Goal: Task Accomplishment & Management: Manage account settings

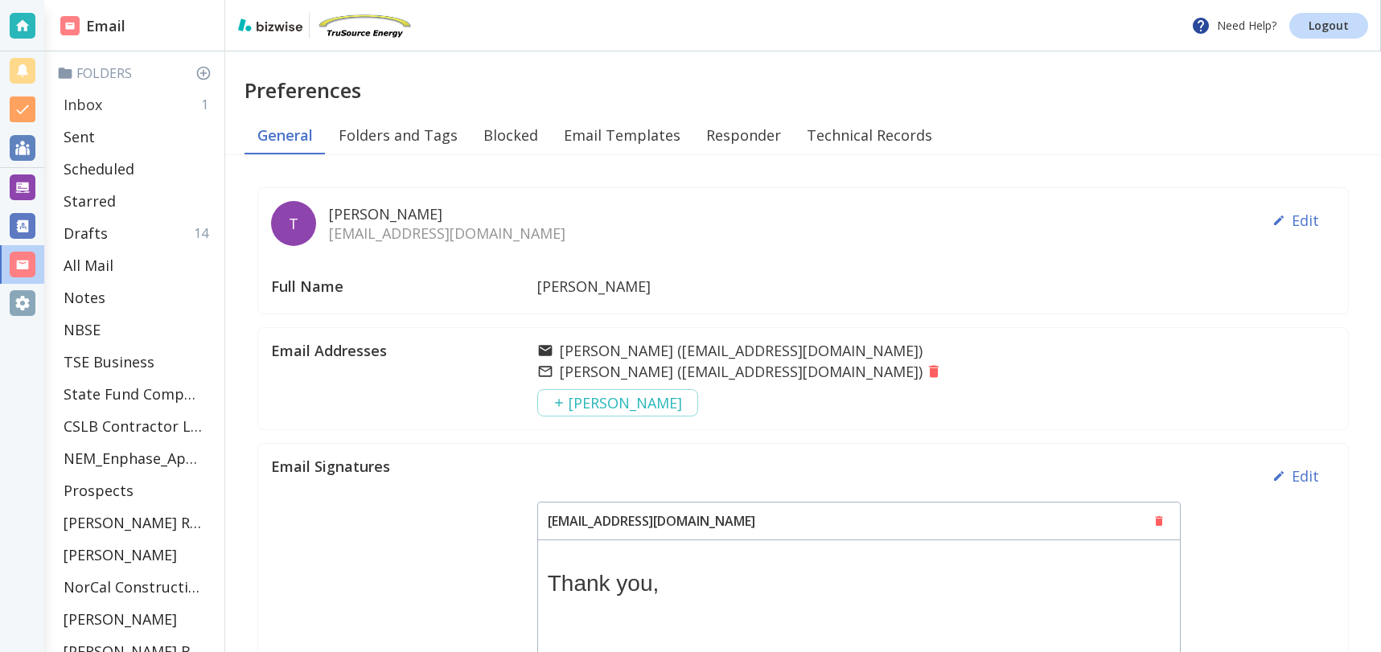
click at [109, 101] on div "Inbox 1" at bounding box center [137, 104] width 161 height 32
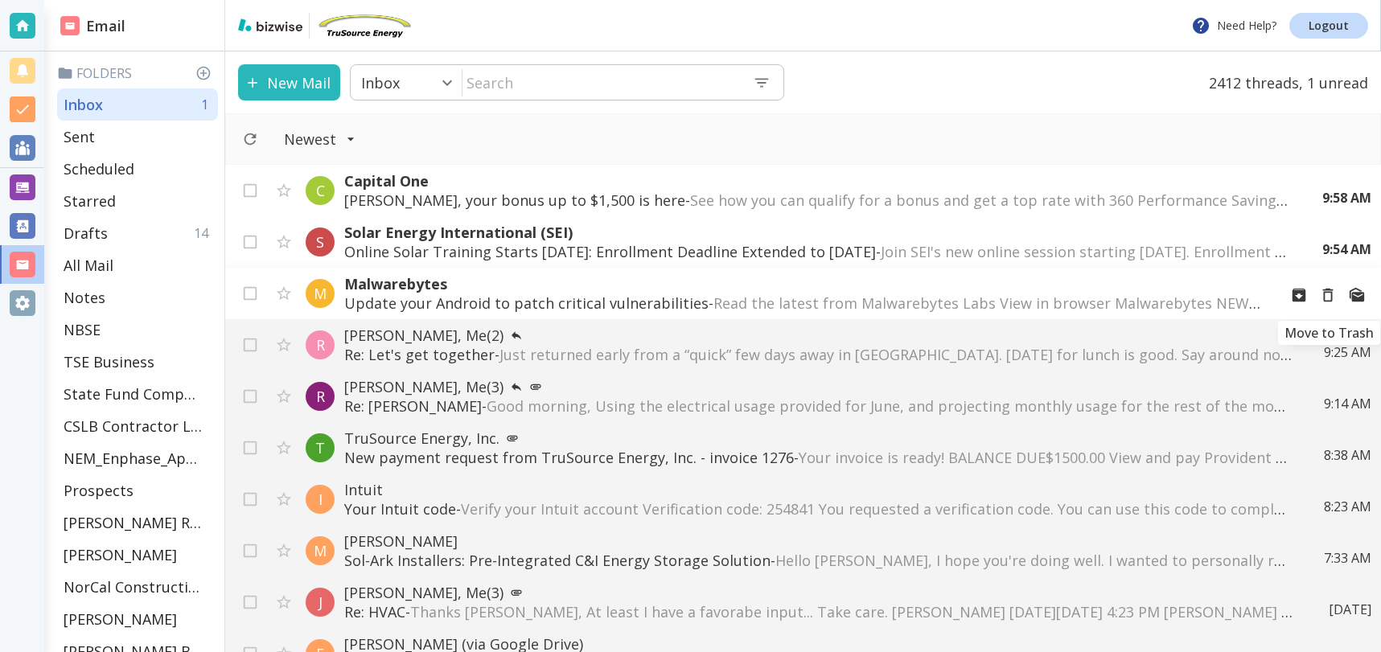
click at [1332, 293] on icon "Move to Trash" at bounding box center [1328, 295] width 18 height 18
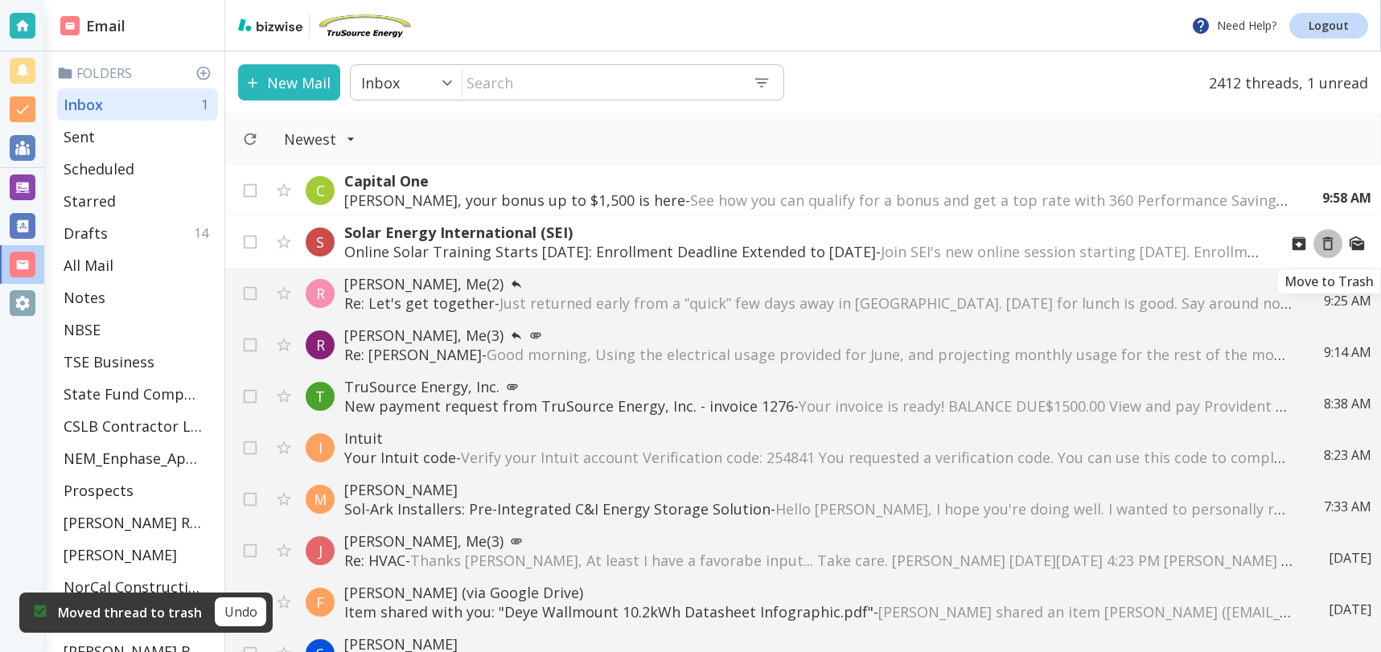
click at [1327, 244] on icon "Move to Trash" at bounding box center [1328, 244] width 18 height 18
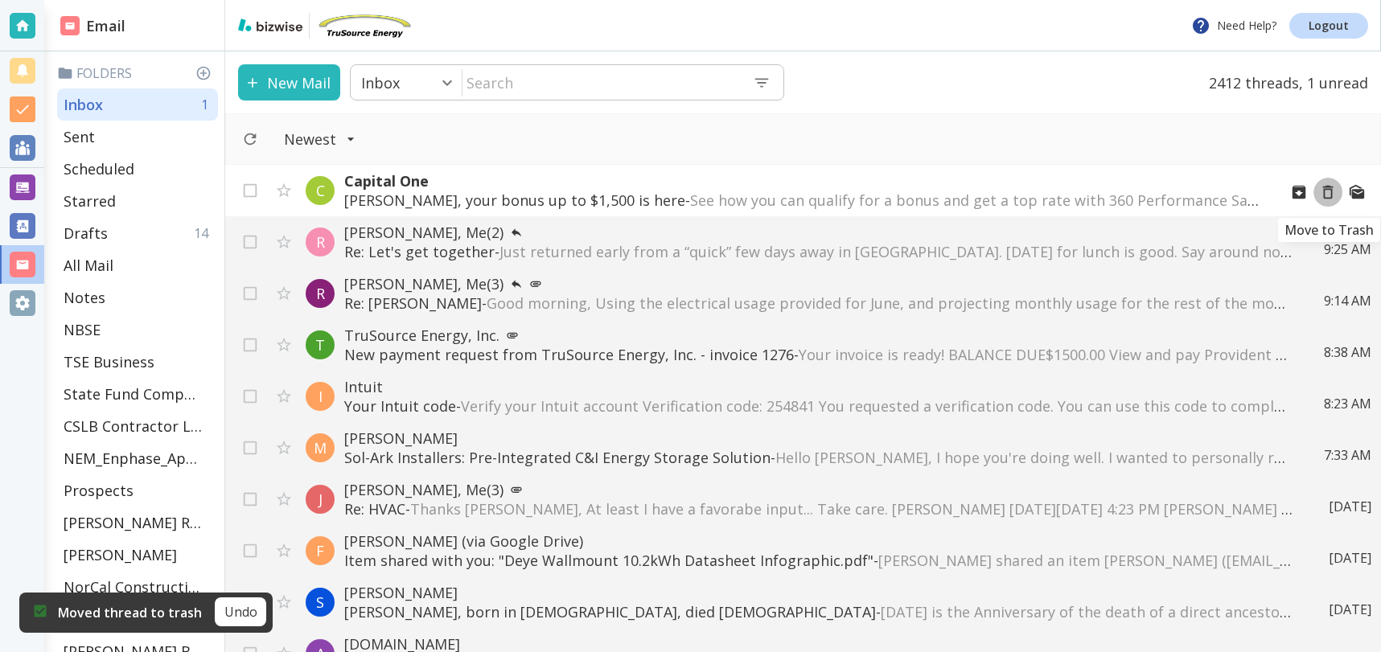
click at [1333, 195] on icon "Move to Trash" at bounding box center [1328, 192] width 18 height 18
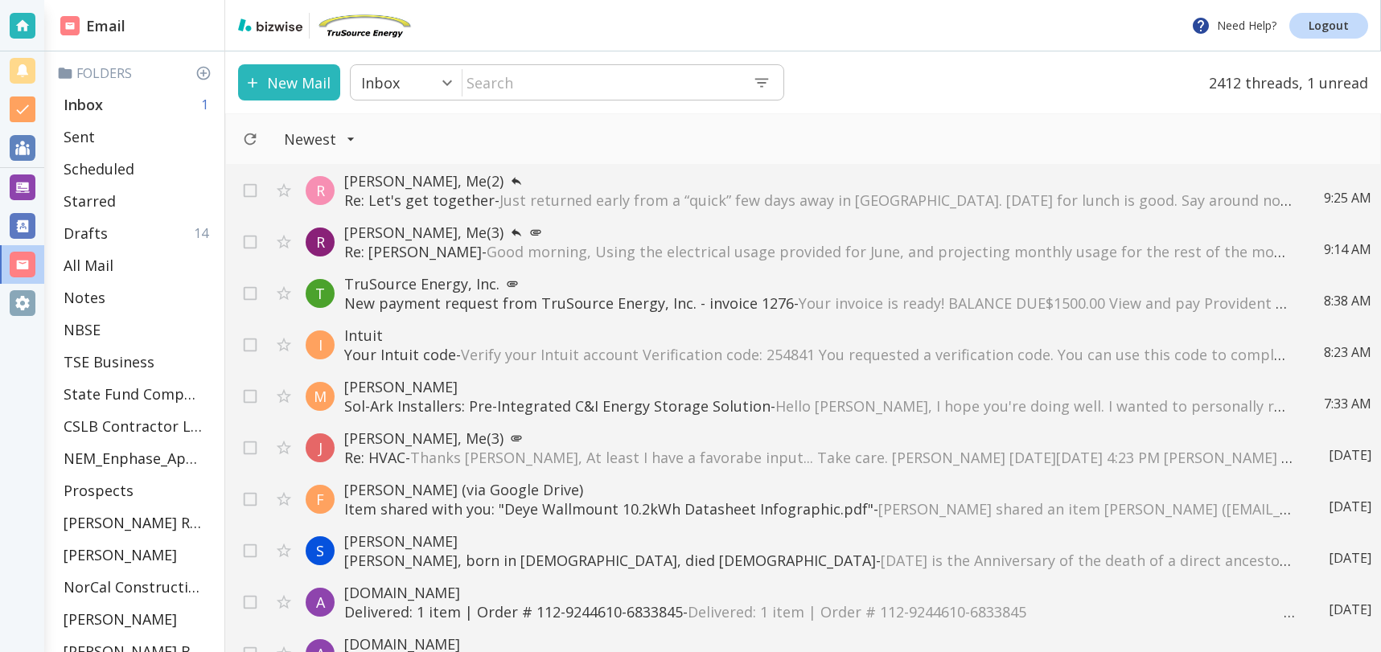
click at [122, 98] on div "Inbox 1" at bounding box center [137, 104] width 161 height 32
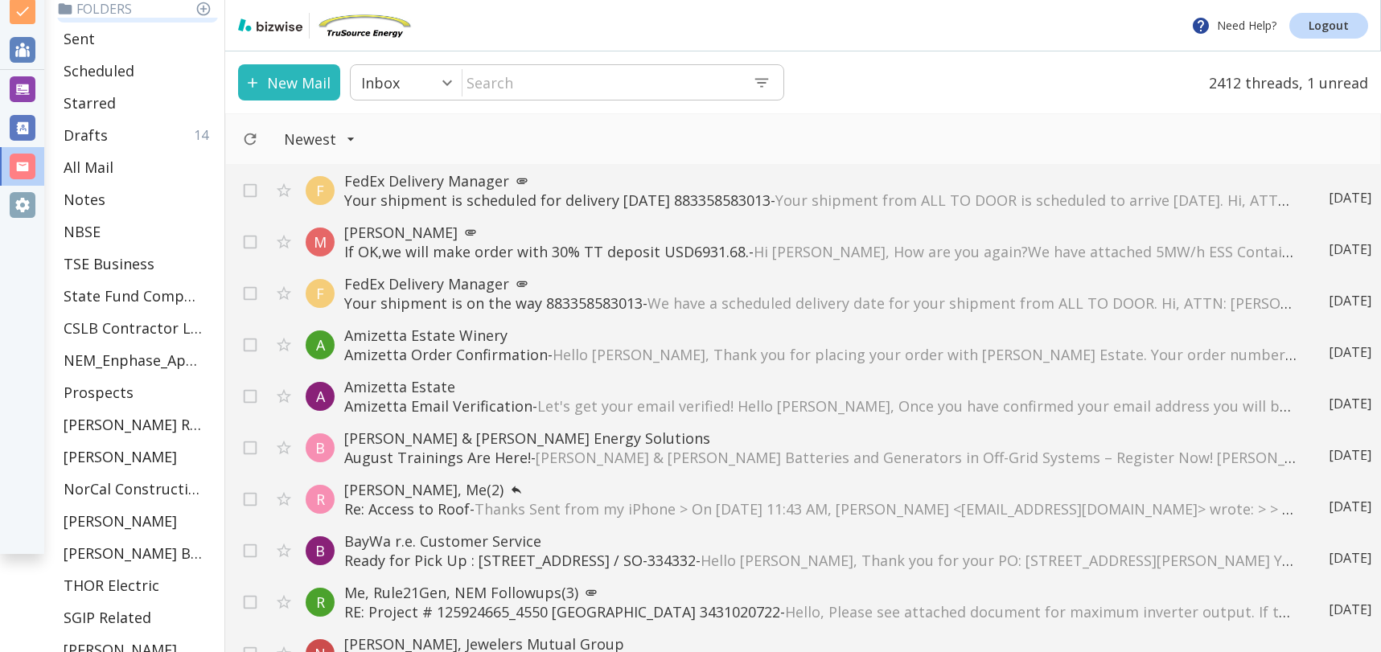
scroll to position [570, 0]
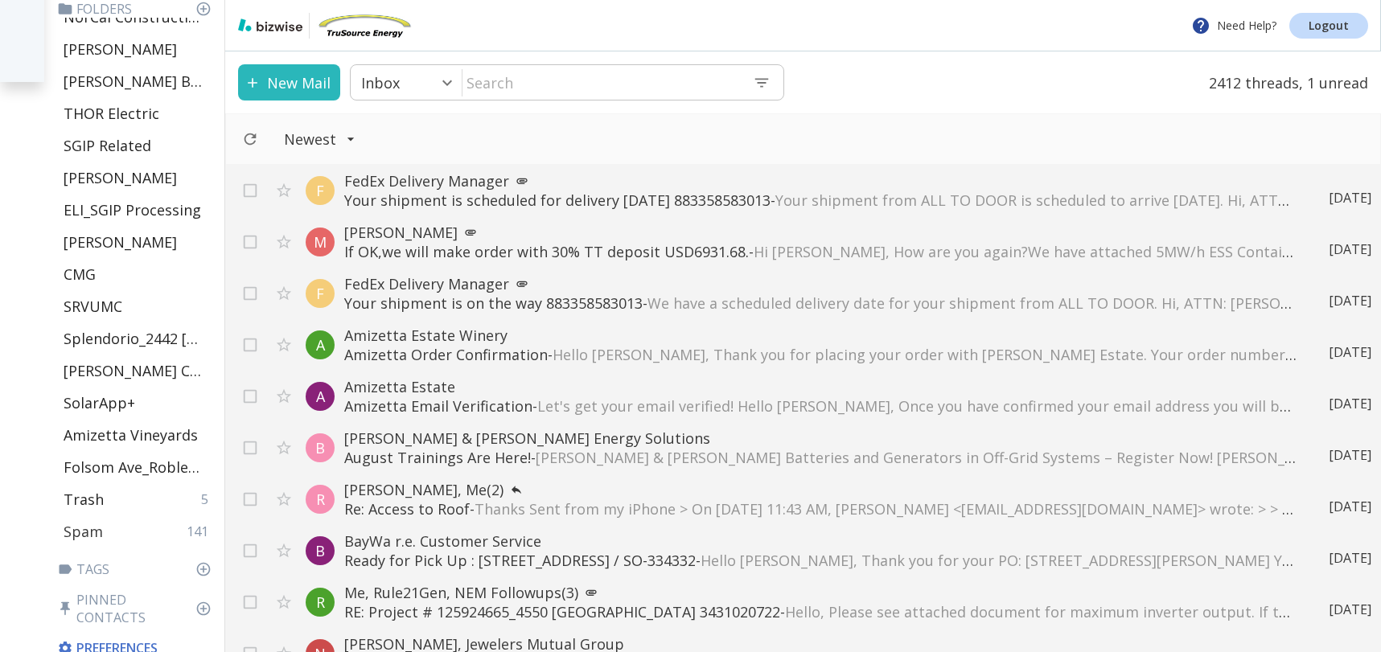
drag, startPoint x: 103, startPoint y: 529, endPoint x: 128, endPoint y: 518, distance: 27.4
click at [103, 529] on div "Spam 141" at bounding box center [137, 531] width 161 height 32
type input "49"
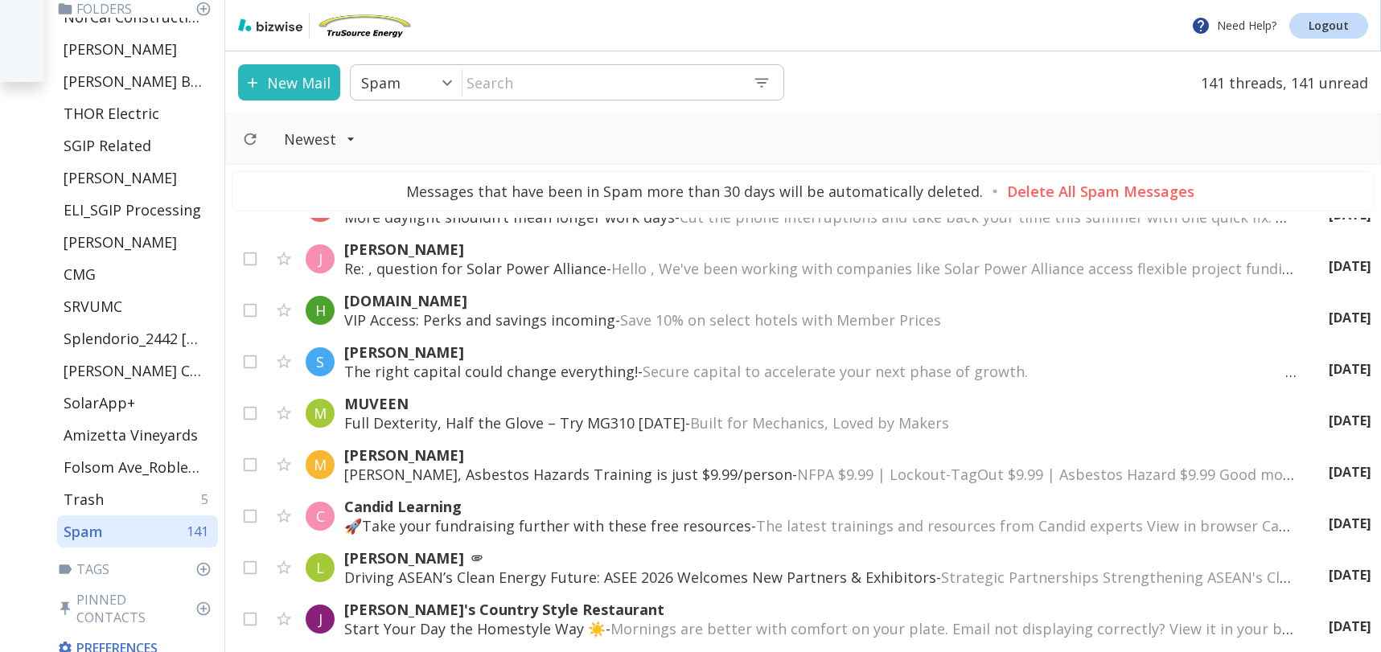
scroll to position [6823, 0]
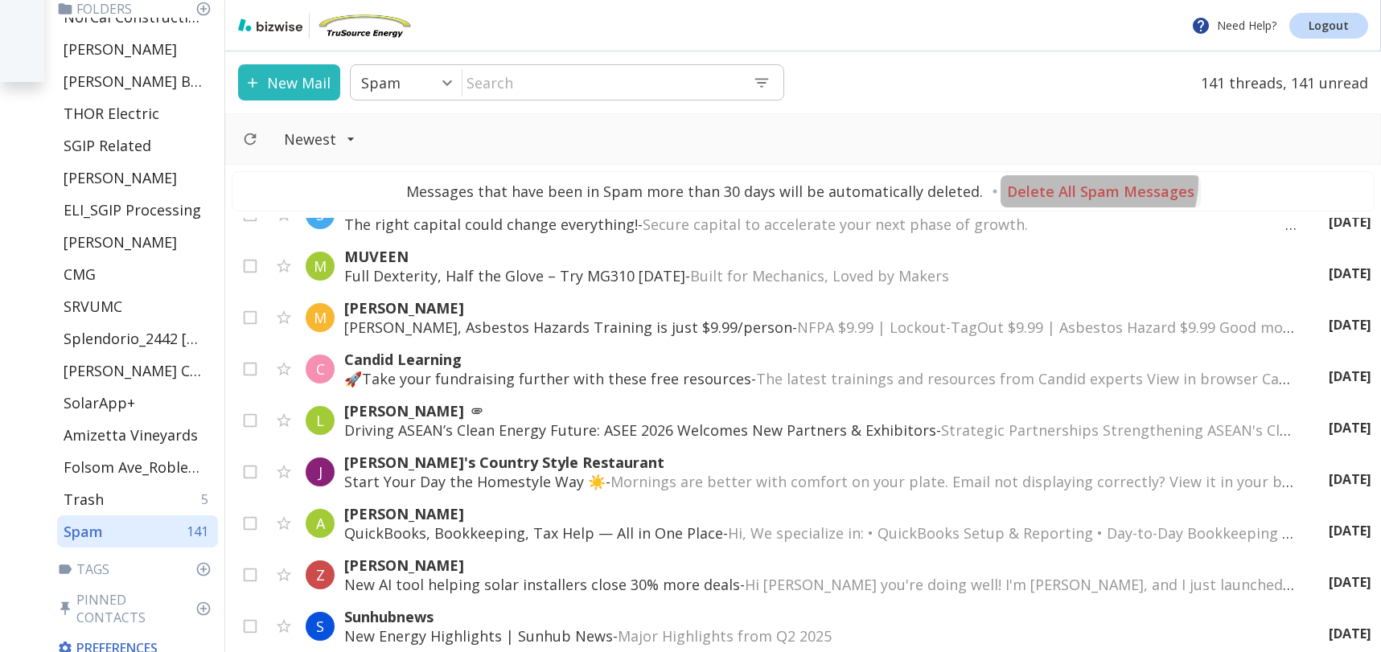
click at [1090, 184] on p "Delete All Spam Messages" at bounding box center [1100, 191] width 187 height 19
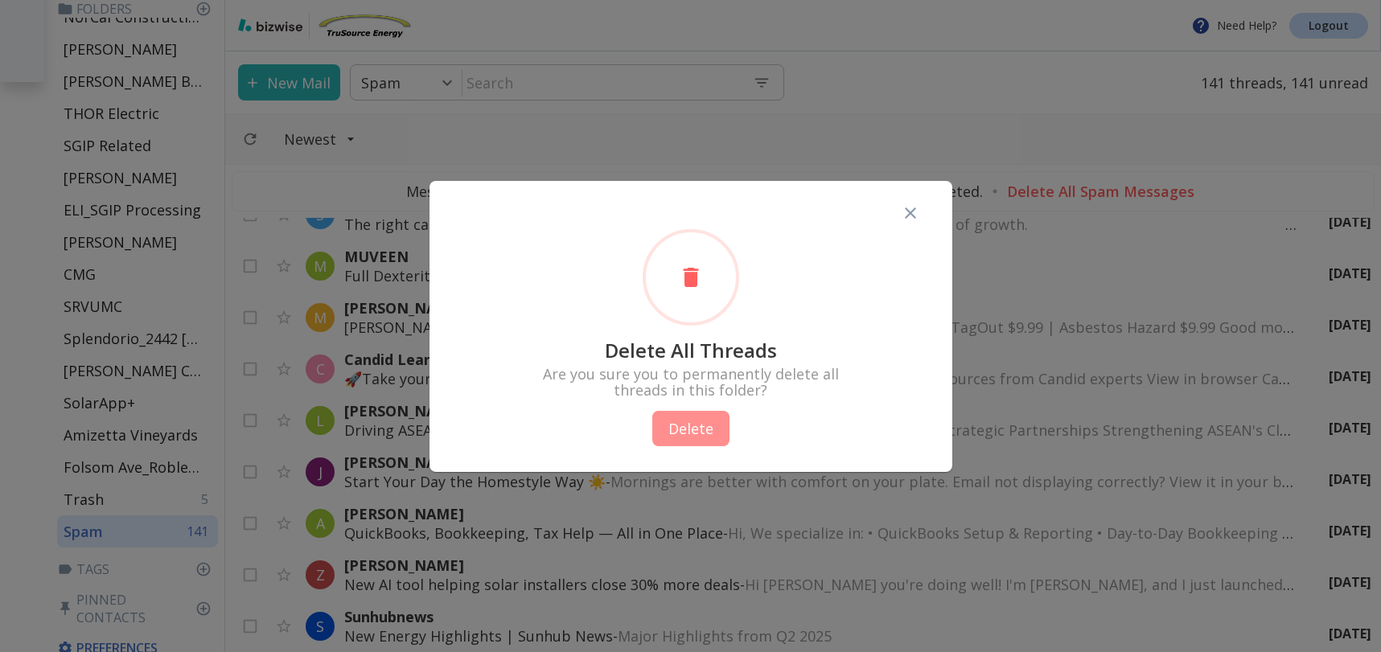
click at [690, 425] on button "Delete" at bounding box center [690, 428] width 77 height 35
